Goal: Information Seeking & Learning: Check status

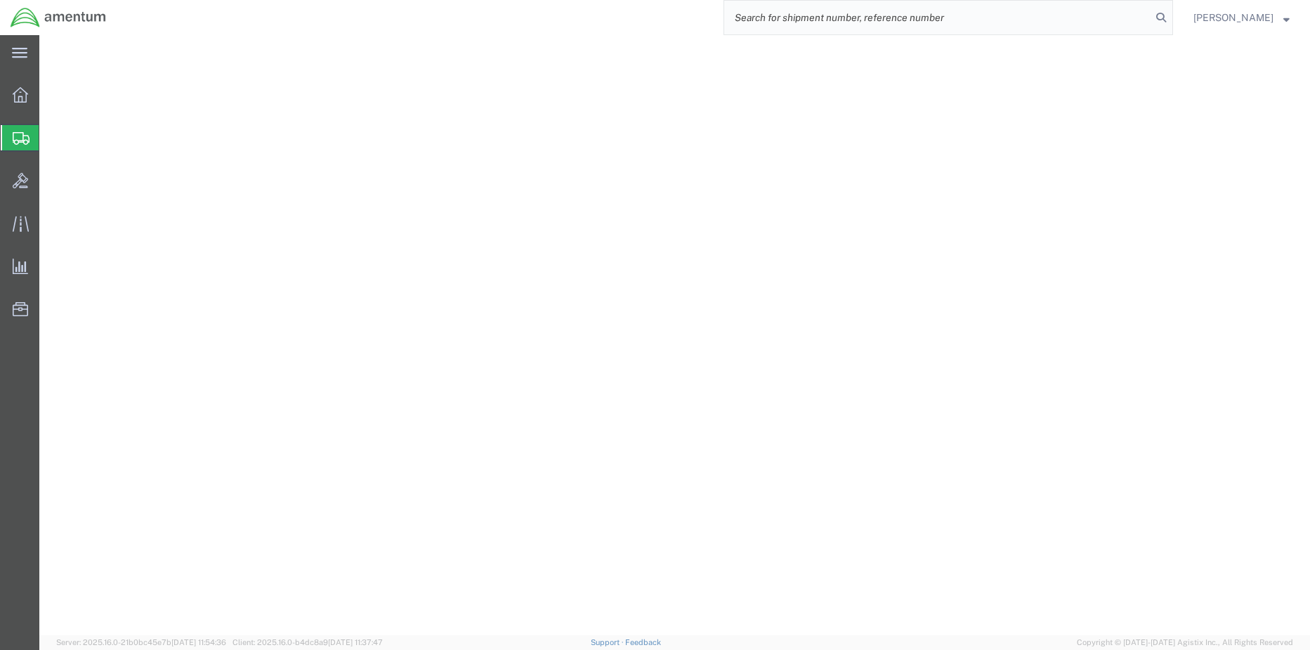
click at [986, 22] on input "search" at bounding box center [937, 18] width 427 height 34
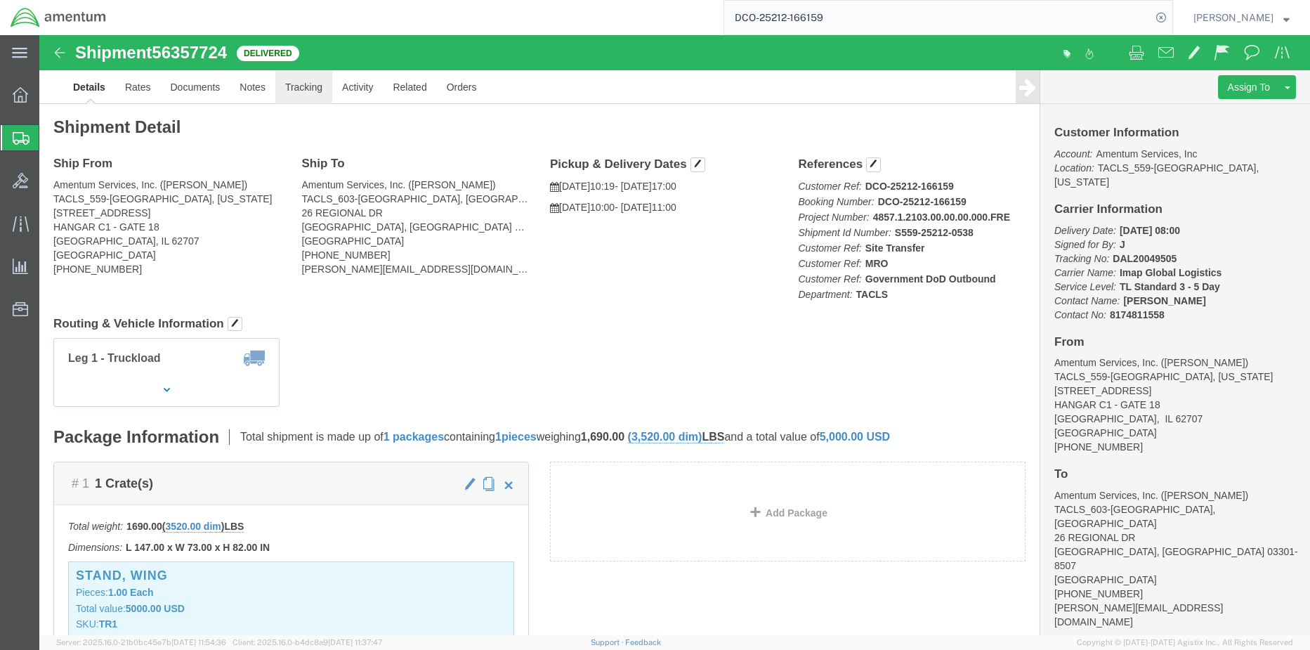
click link "Tracking"
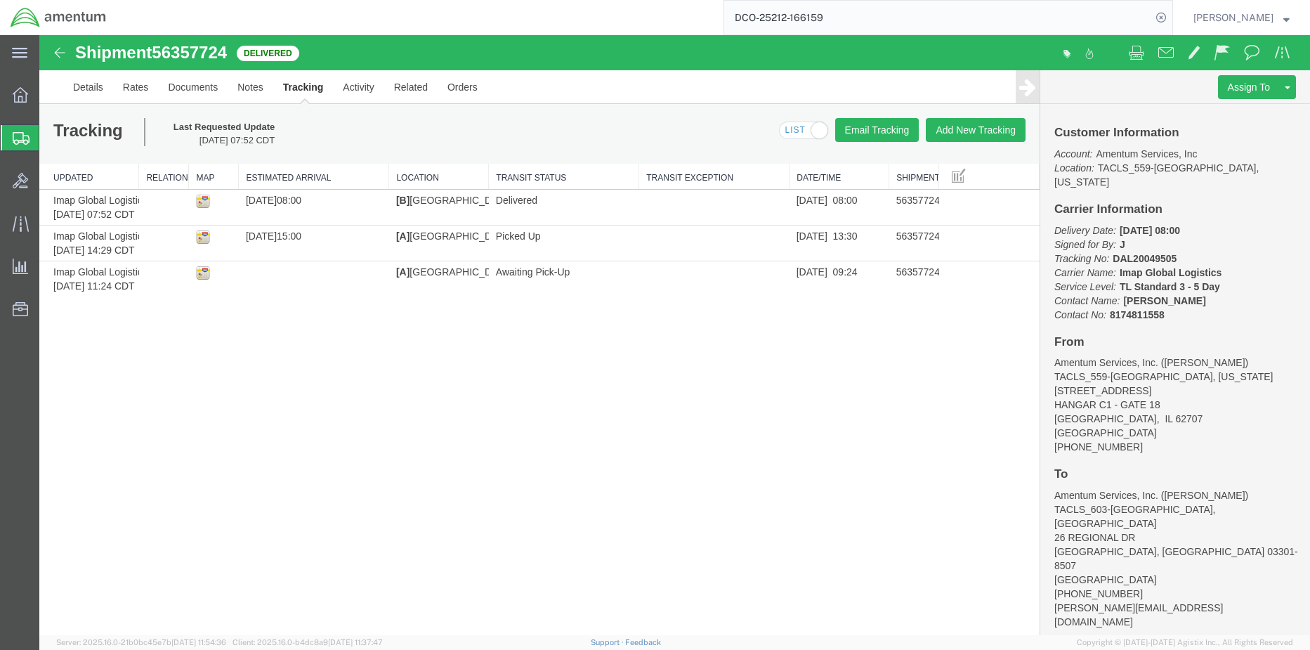
click at [820, 13] on input "DCO-25212-166159" at bounding box center [937, 18] width 427 height 34
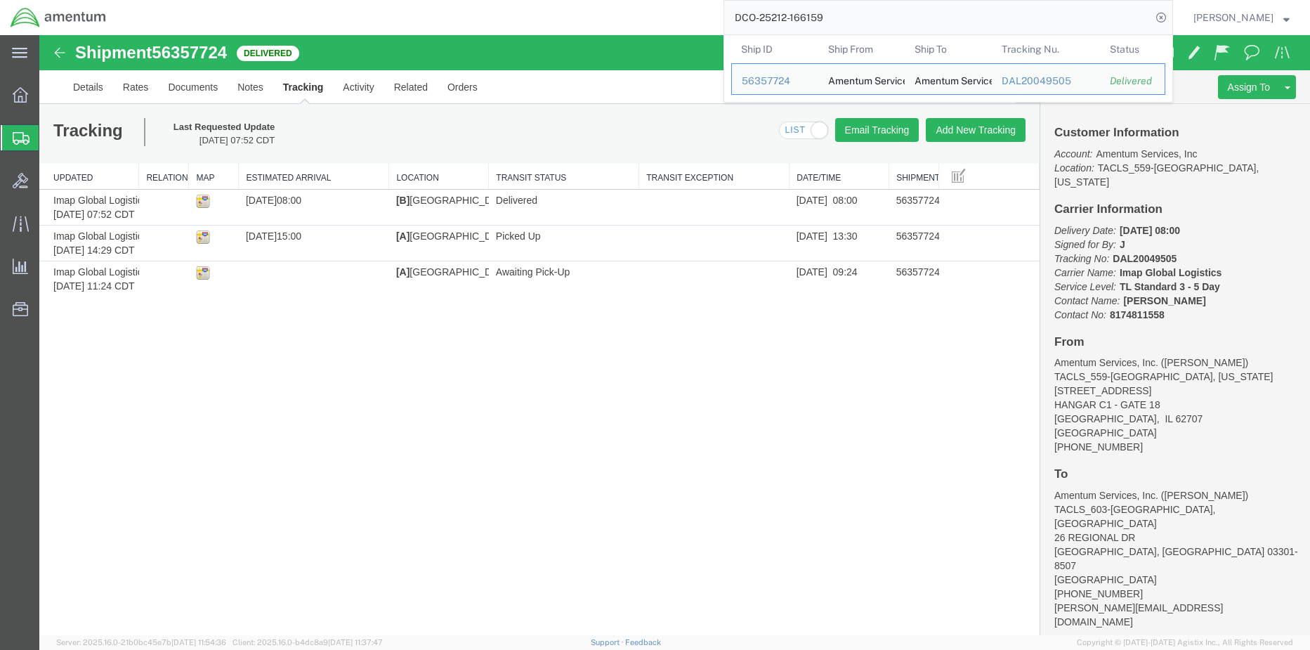
drag, startPoint x: 762, startPoint y: 14, endPoint x: 677, endPoint y: 13, distance: 85.0
click at [676, 13] on div "DCO-25212-166159 Ship ID Ship From Ship To Tracking Nu. Status Ship ID 56357724…" at bounding box center [645, 17] width 1056 height 35
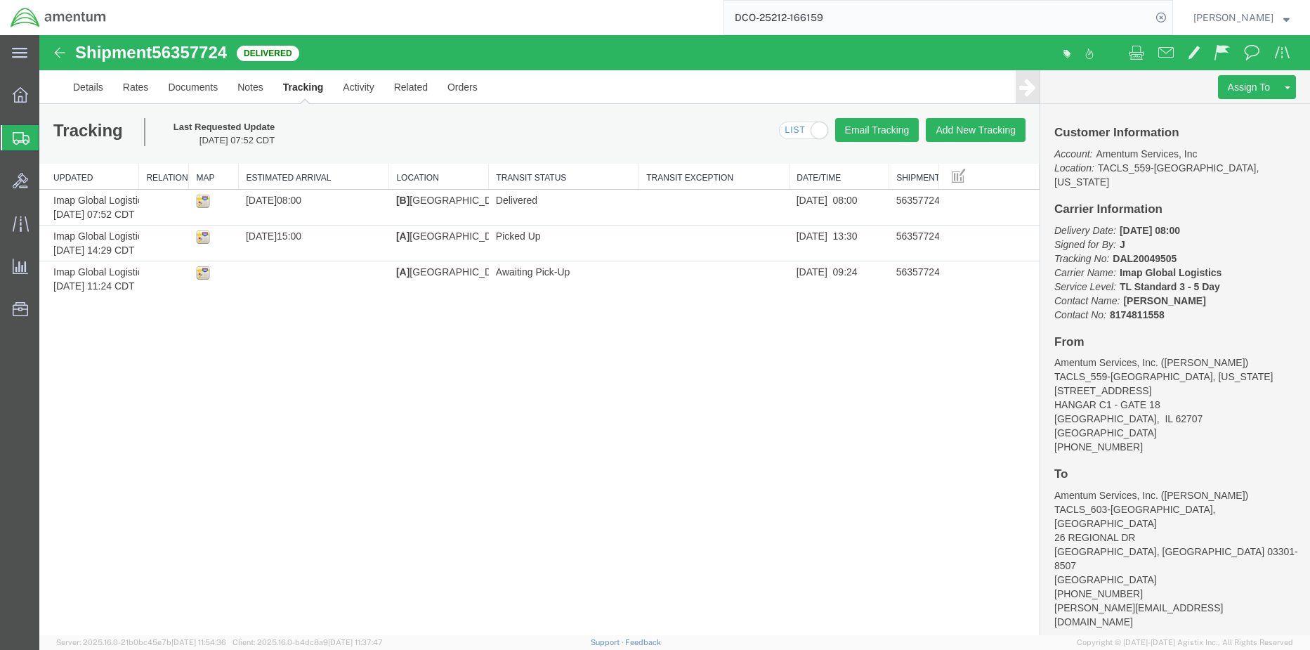
paste input "24-166700"
type input "DCO-25224-166700"
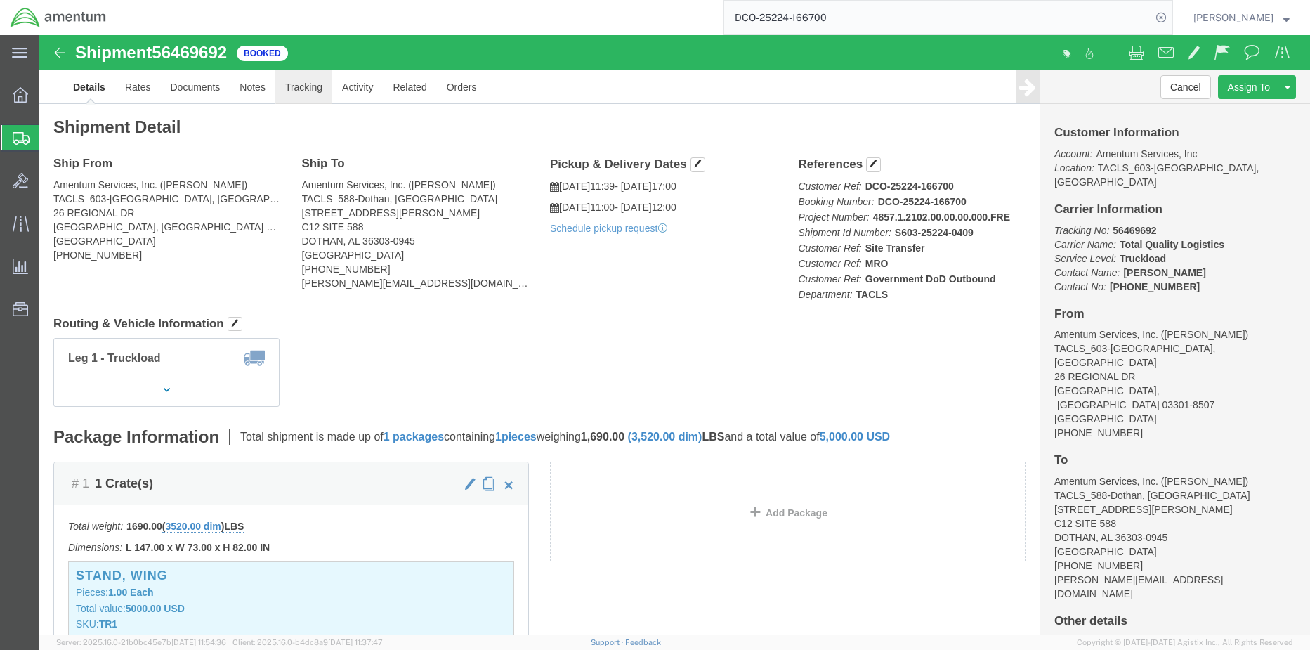
click link "Tracking"
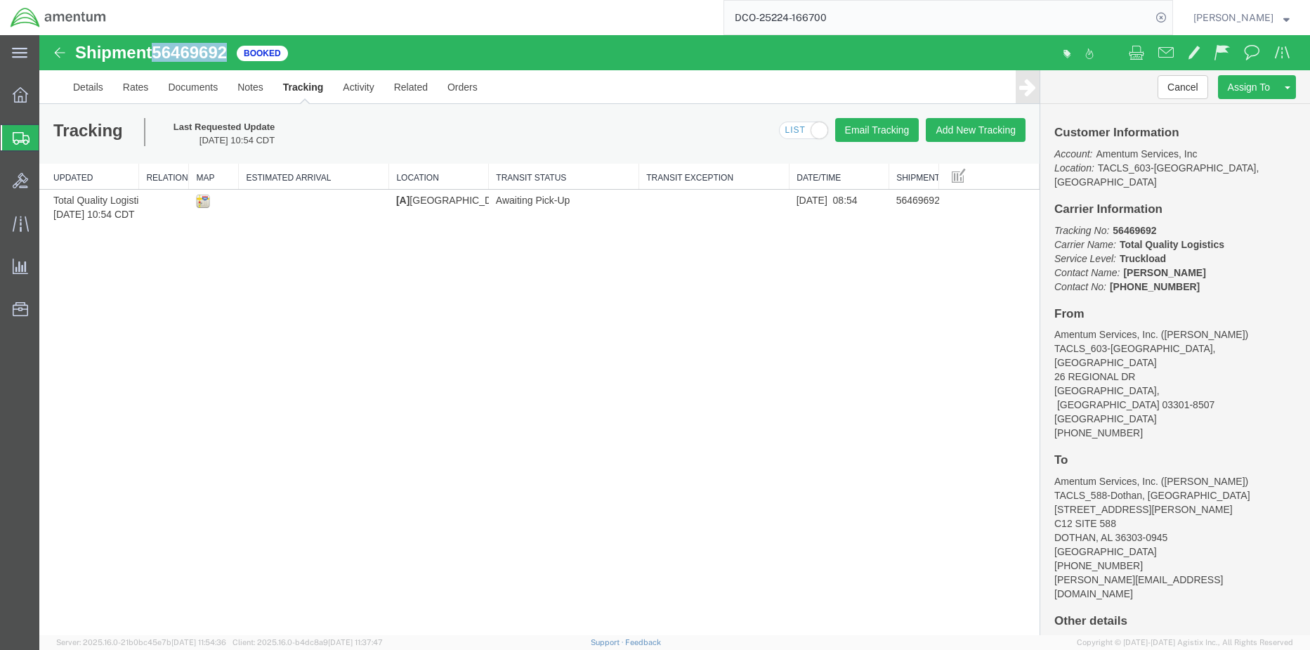
drag, startPoint x: 232, startPoint y: 49, endPoint x: 155, endPoint y: 48, distance: 76.6
click at [152, 48] on div "Shipment 56469692 1 of 1 Booked" at bounding box center [358, 57] width 634 height 27
click at [196, 62] on h1 "Shipment 56469692" at bounding box center [151, 53] width 152 height 18
click at [215, 51] on span "56469692" at bounding box center [189, 52] width 75 height 19
click at [216, 51] on span "56469692" at bounding box center [189, 52] width 75 height 19
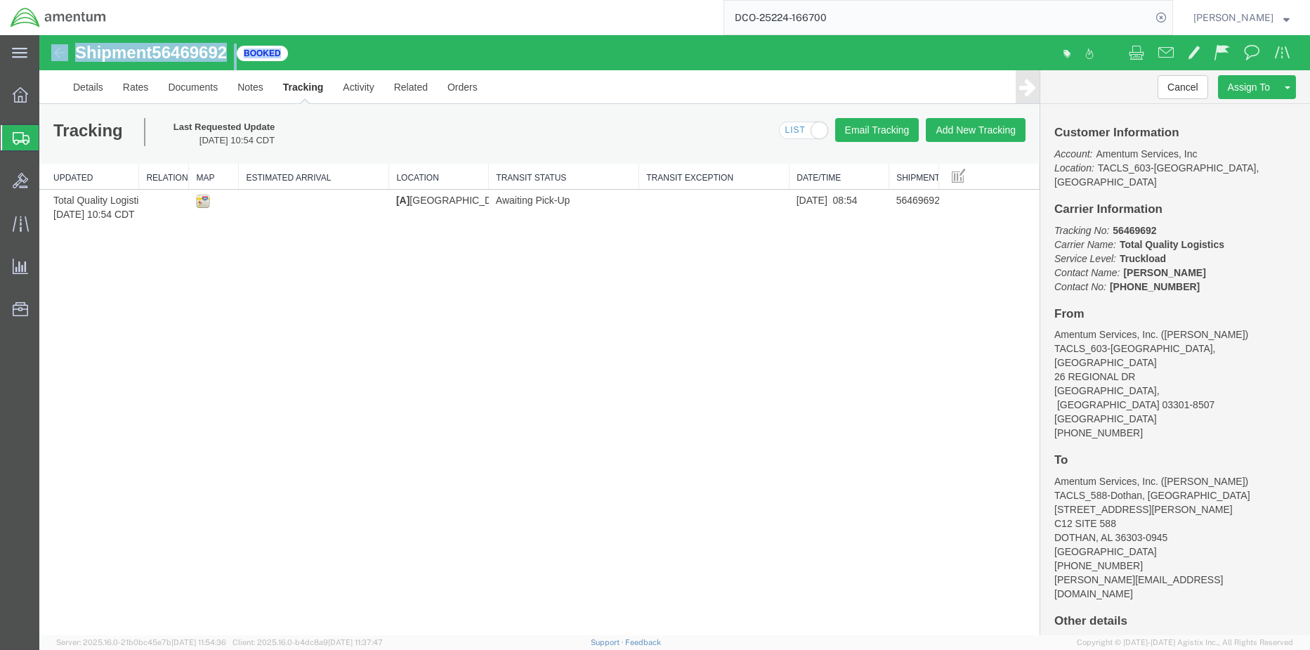
click at [216, 51] on span "56469692" at bounding box center [189, 52] width 75 height 19
drag, startPoint x: 216, startPoint y: 51, endPoint x: 173, endPoint y: 46, distance: 43.9
click at [173, 46] on span "56469692" at bounding box center [189, 52] width 75 height 19
click at [174, 46] on span "56469692" at bounding box center [189, 52] width 75 height 19
click at [596, 346] on div "Shipment 56469692 1 of 1 Booked Details Rates Documents Notes Tracking Activity…" at bounding box center [674, 335] width 1271 height 600
